Goal: Use online tool/utility

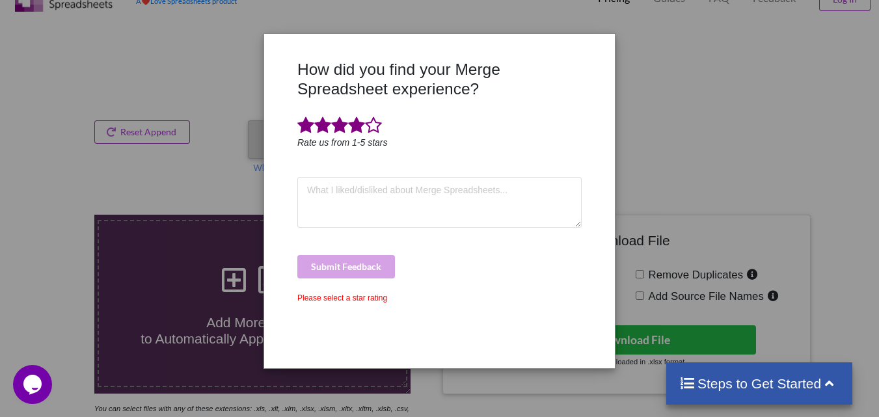
click at [355, 131] on span at bounding box center [356, 125] width 17 height 18
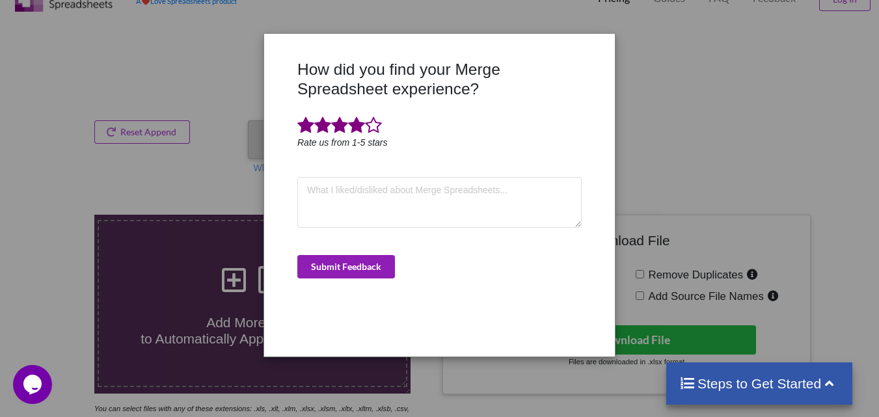
click at [365, 265] on button "Submit Feedback" at bounding box center [346, 266] width 98 height 23
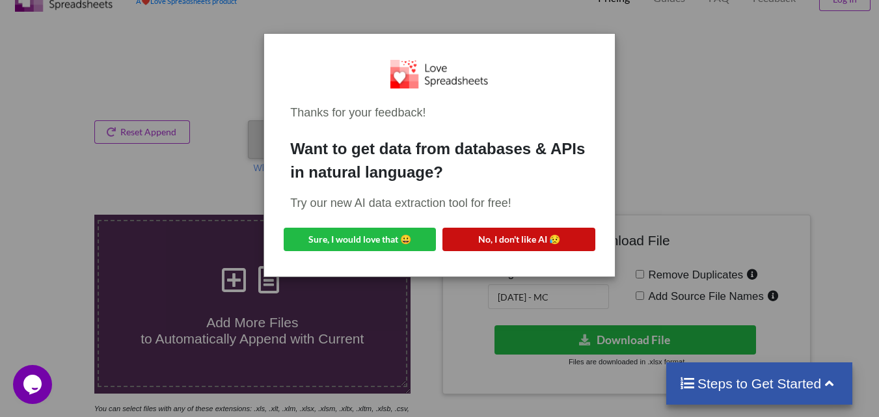
click at [540, 238] on button "No, I don't like AI 😥" at bounding box center [518, 239] width 152 height 23
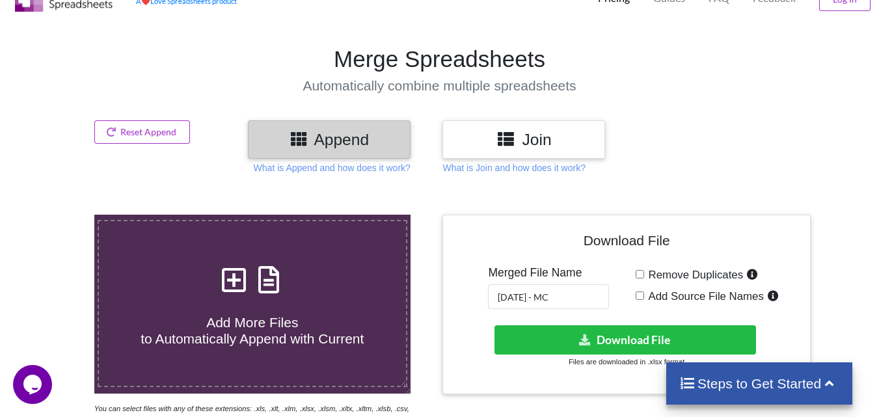
click at [336, 304] on h4 "Add More Files to Automatically Append with Current" at bounding box center [252, 322] width 307 height 49
click at [59, 215] on input "Add More Files to Automatically Append with Current" at bounding box center [59, 215] width 0 height 0
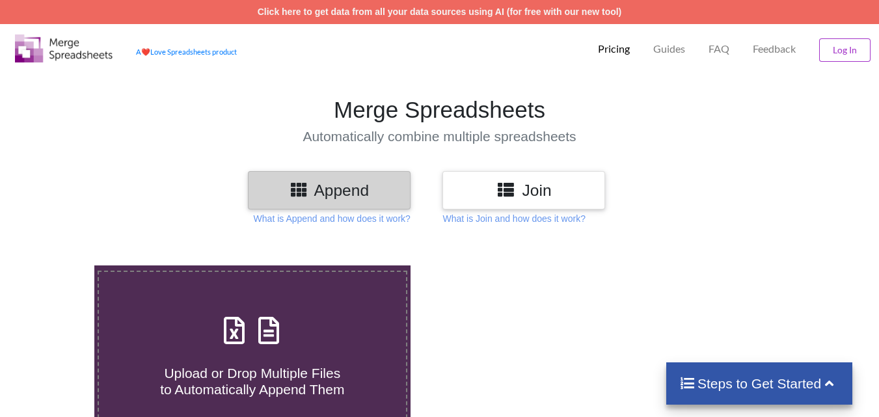
scroll to position [51, 0]
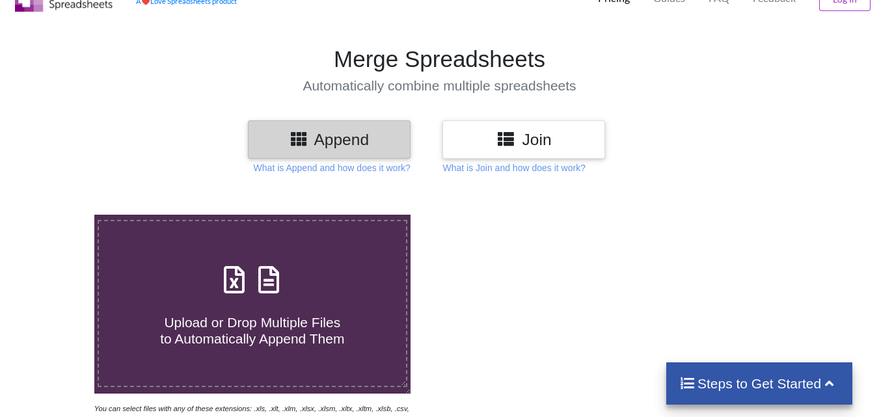
click at [272, 336] on span "Upload or Drop Multiple Files to Automatically Append Them" at bounding box center [252, 330] width 184 height 31
click at [59, 215] on input "Upload or Drop Multiple Files to Automatically Append Them" at bounding box center [59, 215] width 0 height 0
type input "C:\fakepath\mv-report-[DATE]-[DATE] (53).csv"
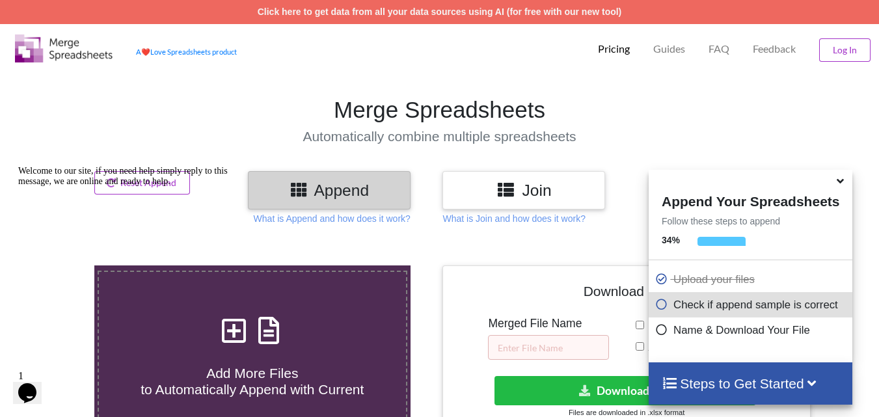
click at [846, 180] on icon at bounding box center [841, 179] width 14 height 12
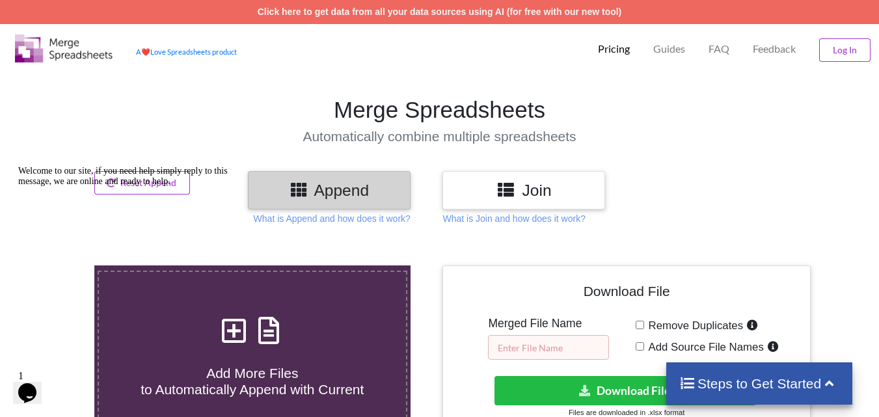
click at [573, 343] on input "text" at bounding box center [548, 347] width 121 height 25
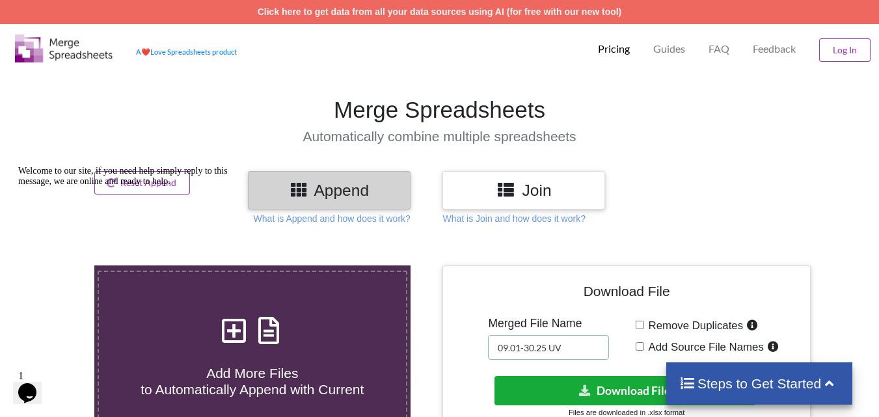
type input "09.01-30.25 UV"
click at [604, 386] on button "Download File" at bounding box center [626, 390] width 262 height 29
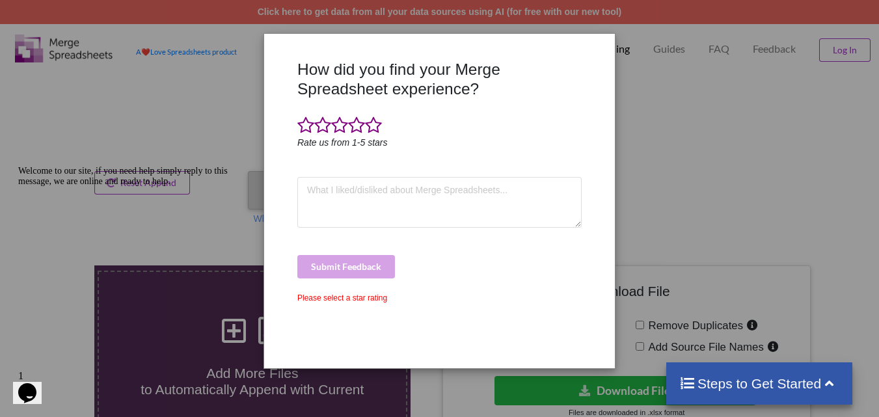
drag, startPoint x: 346, startPoint y: 139, endPoint x: 407, endPoint y: 154, distance: 63.1
click at [346, 139] on icon "Rate us from 1-5 stars" at bounding box center [342, 142] width 90 height 10
click at [362, 126] on span at bounding box center [356, 125] width 17 height 18
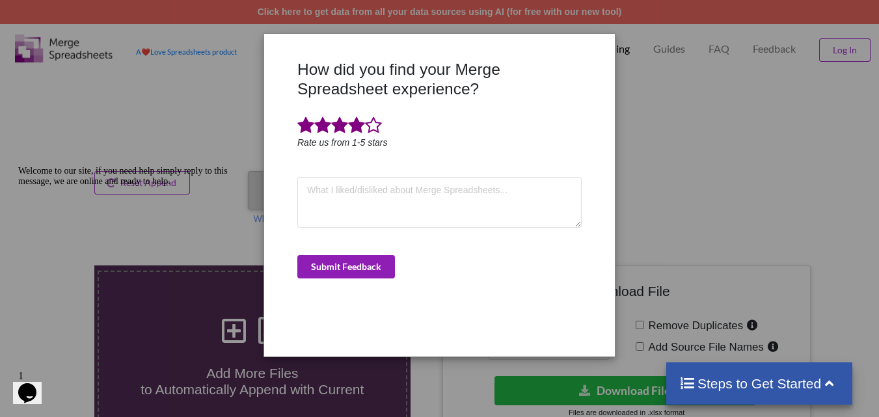
click at [358, 266] on button "Submit Feedback" at bounding box center [346, 266] width 98 height 23
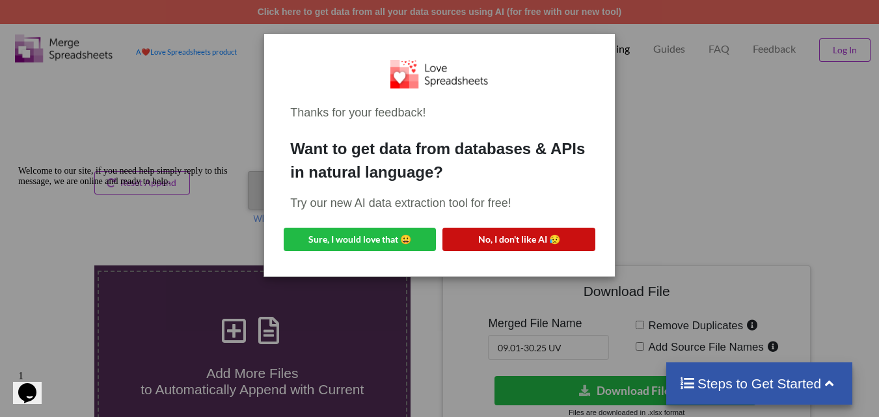
click at [549, 239] on button "No, I don't like AI 😥" at bounding box center [518, 239] width 152 height 23
